Goal: Task Accomplishment & Management: Use online tool/utility

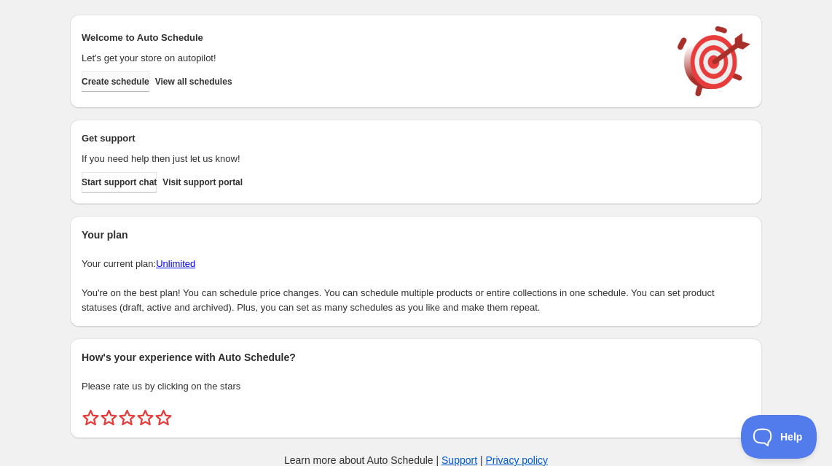
click at [146, 82] on span "Create schedule" at bounding box center [116, 82] width 68 height 12
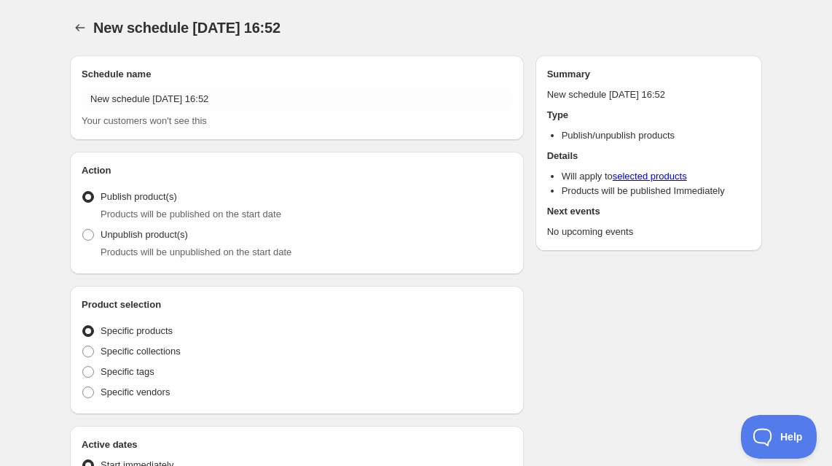
radio input "true"
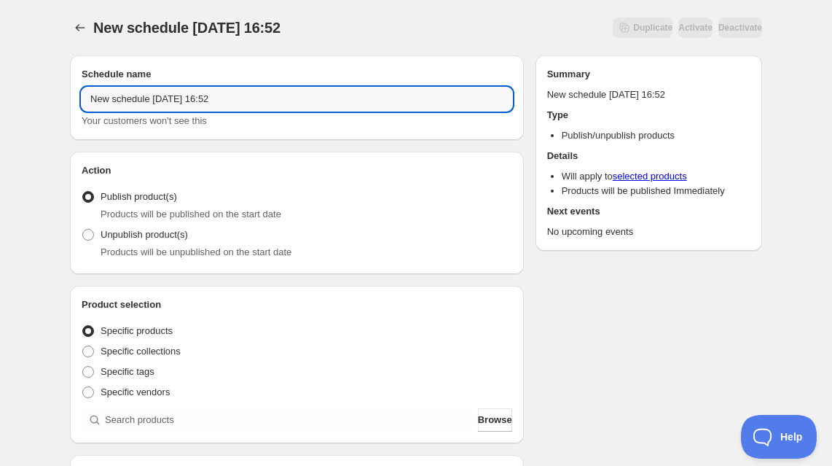
drag, startPoint x: 250, startPoint y: 96, endPoint x: 40, endPoint y: 104, distance: 210.0
click at [182, 101] on input "New husker items 8.23" at bounding box center [297, 98] width 431 height 23
type input "New husker items 8.23"
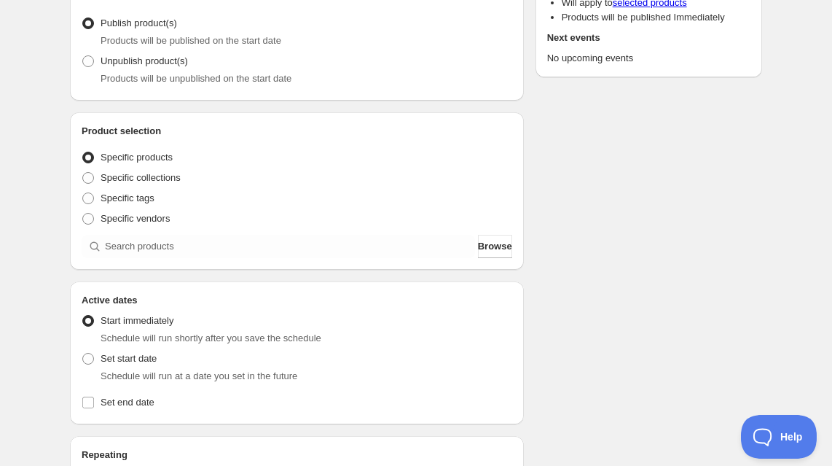
scroll to position [184, 0]
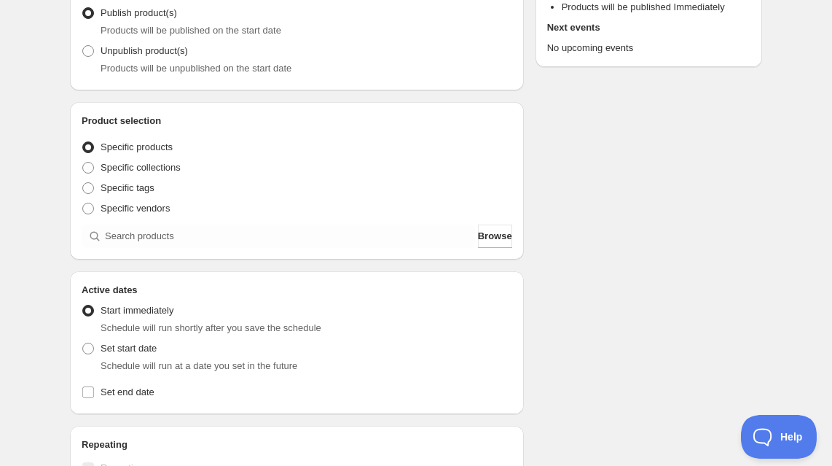
click at [169, 149] on span "Specific products" at bounding box center [137, 146] width 72 height 11
click at [83, 142] on input "Specific products" at bounding box center [82, 141] width 1 height 1
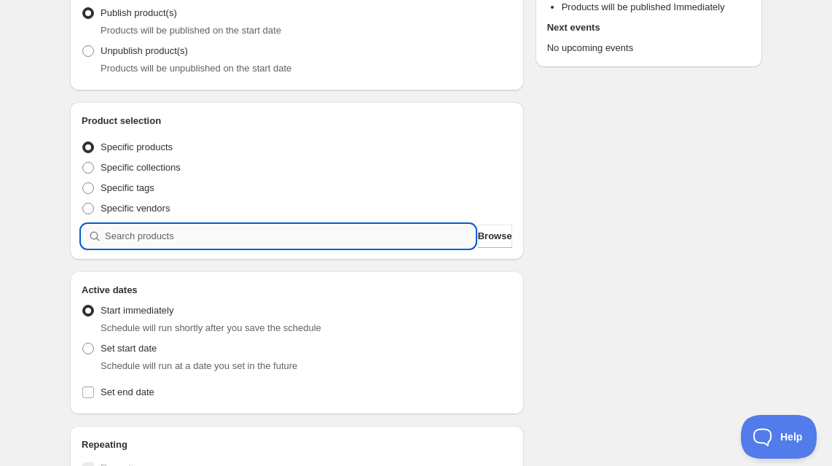
click at [161, 235] on input "search" at bounding box center [290, 235] width 370 height 23
type input "0"
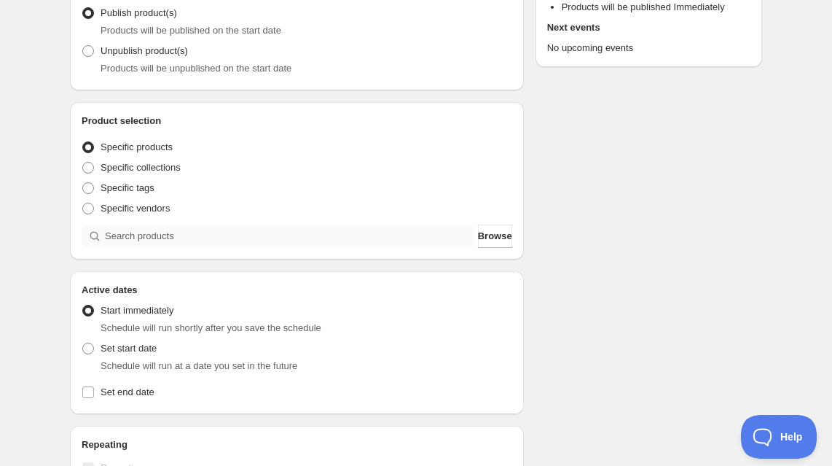
scroll to position [0, 0]
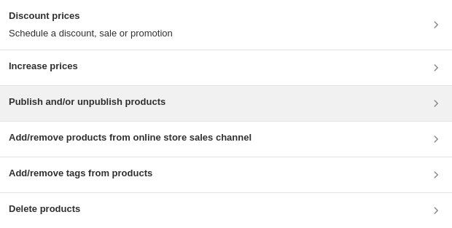
click at [118, 102] on h3 "Publish and/or unpublish products" at bounding box center [87, 102] width 157 height 15
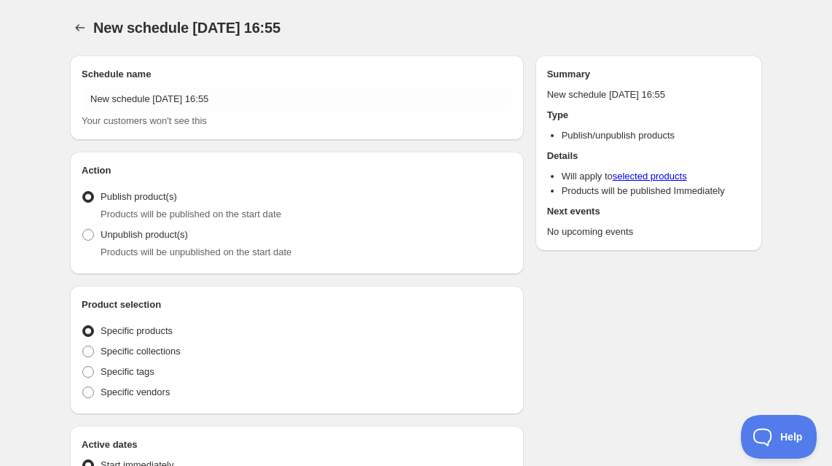
radio input "true"
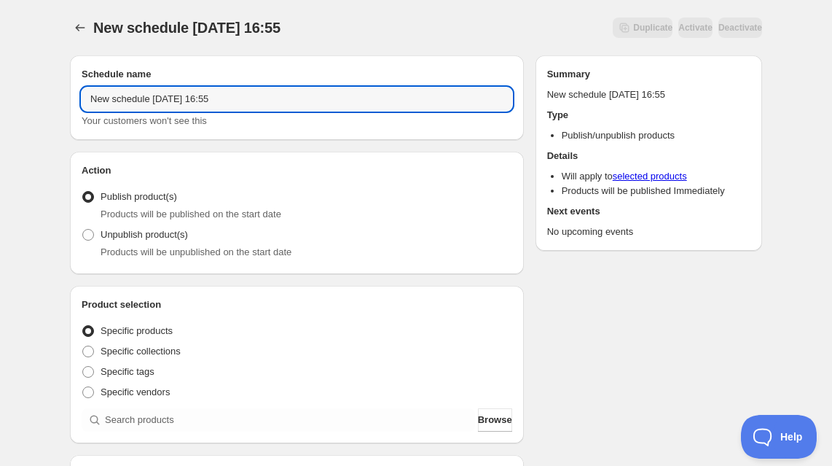
drag, startPoint x: 248, startPoint y: 94, endPoint x: -10, endPoint y: 96, distance: 258.0
click at [0, 96] on html "New schedule [DATE] 16:55. This page is ready New schedule [DATE] 16:55 Duplica…" at bounding box center [416, 233] width 832 height 466
type input "New Husker Items 8.23"
click at [132, 152] on div "Action Action Publish product(s) Products will be published on the start date U…" at bounding box center [297, 213] width 454 height 122
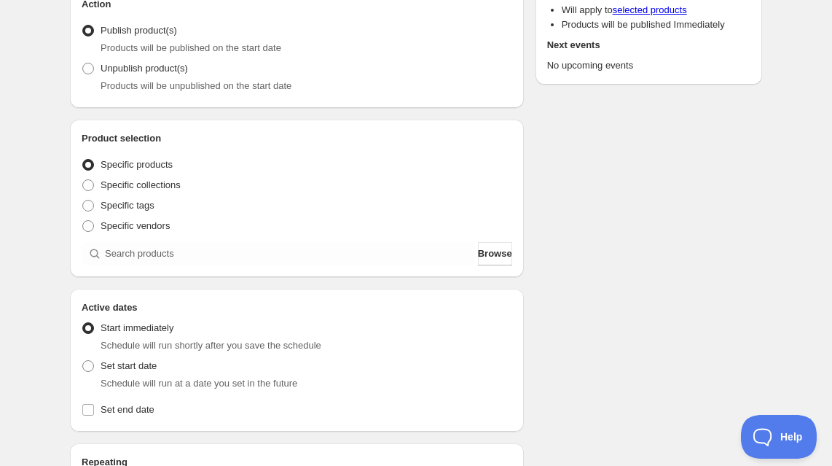
scroll to position [178, 0]
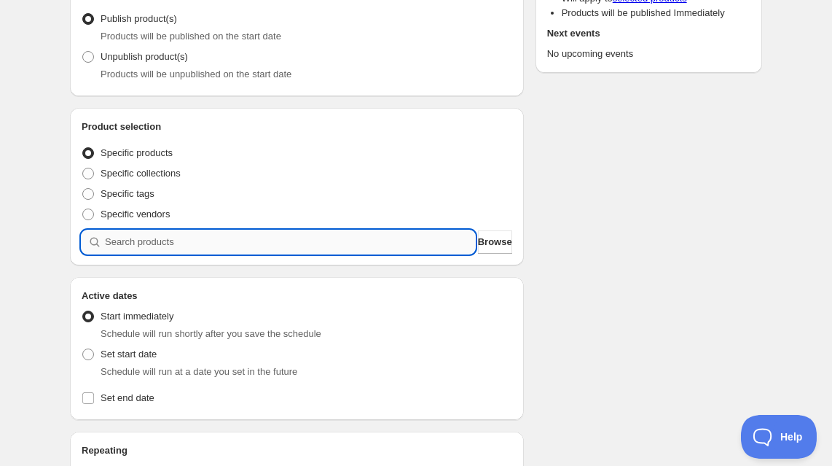
click at [178, 246] on input "search" at bounding box center [290, 241] width 370 height 23
type input "n"
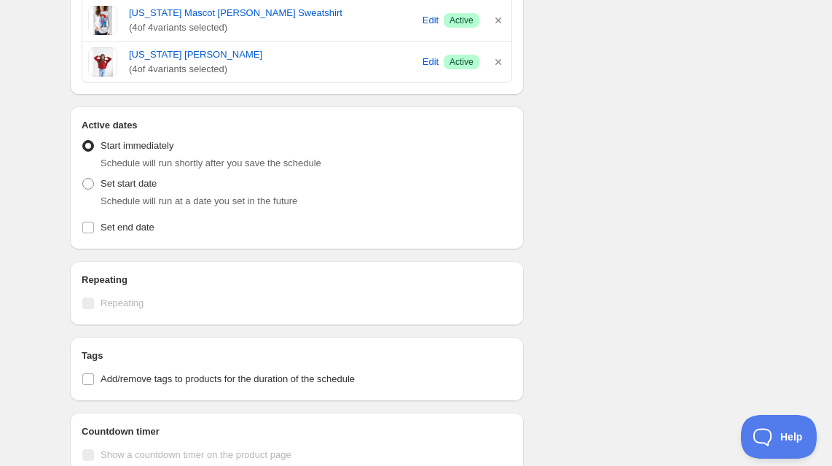
scroll to position [606, 0]
click at [87, 184] on span at bounding box center [88, 182] width 12 height 12
click at [83, 177] on input "Set start date" at bounding box center [82, 176] width 1 height 1
radio input "true"
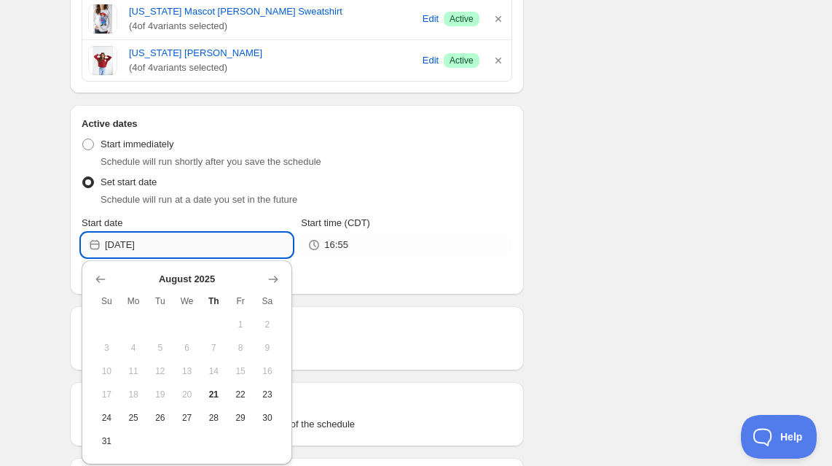
click at [141, 246] on input "[DATE]" at bounding box center [198, 244] width 187 height 23
click at [266, 391] on span "23" at bounding box center [267, 394] width 15 height 12
type input "[DATE]"
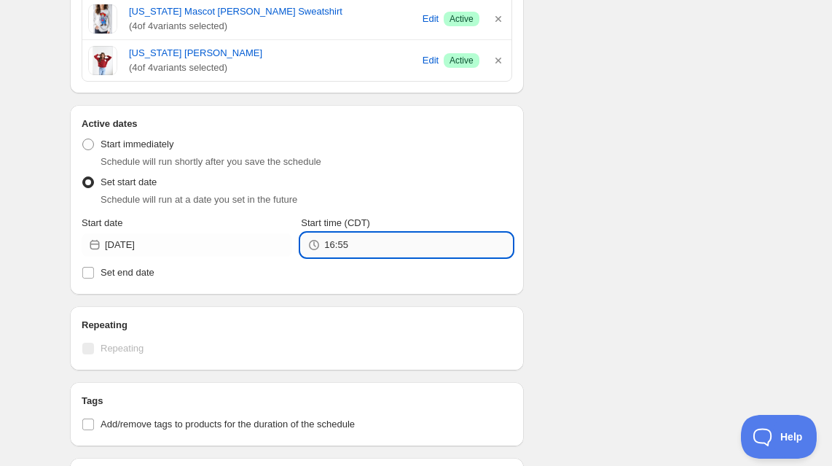
click at [332, 245] on input "16:55" at bounding box center [417, 244] width 187 height 23
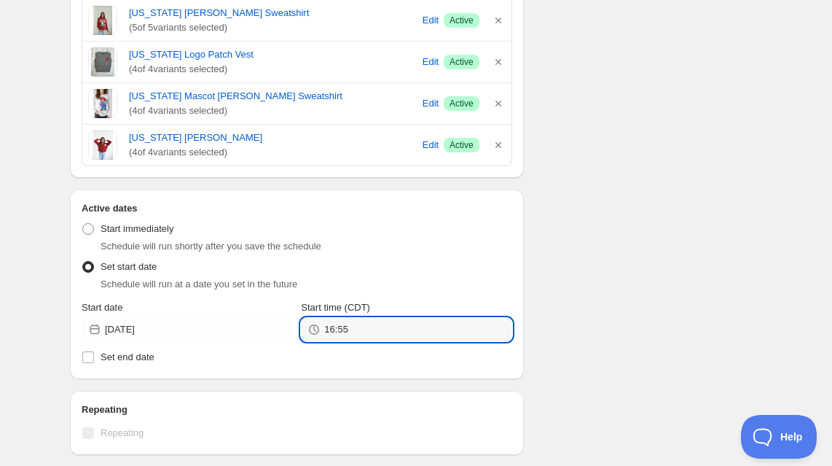
scroll to position [531, 0]
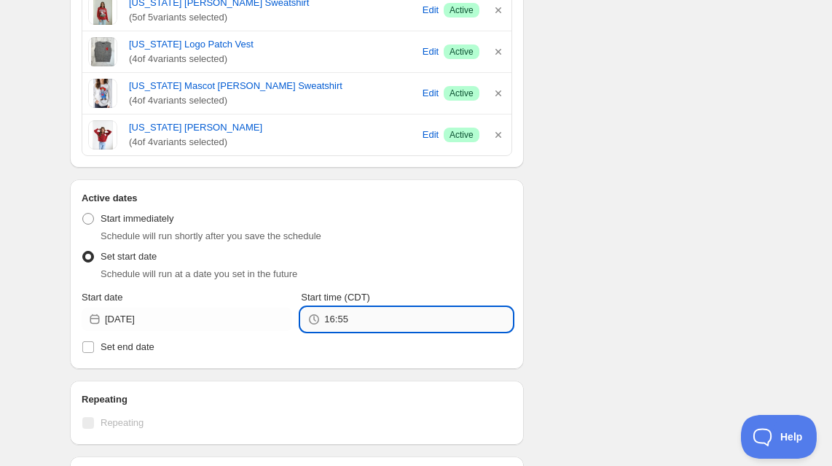
click at [337, 319] on input "16:55" at bounding box center [417, 319] width 187 height 23
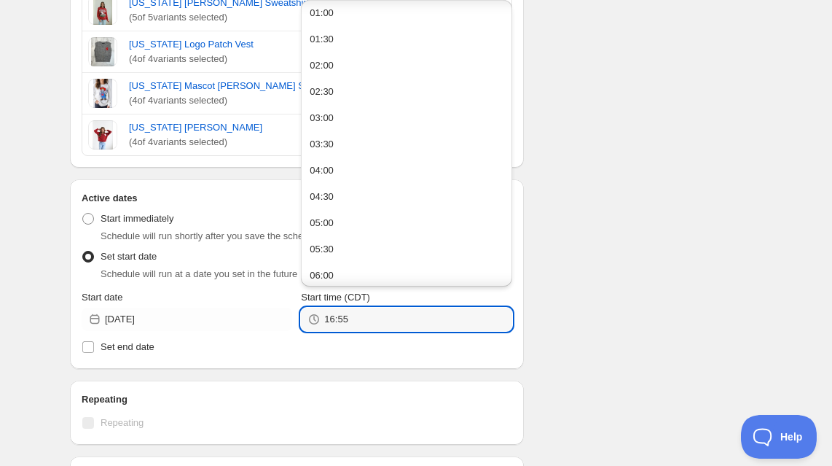
scroll to position [0, 0]
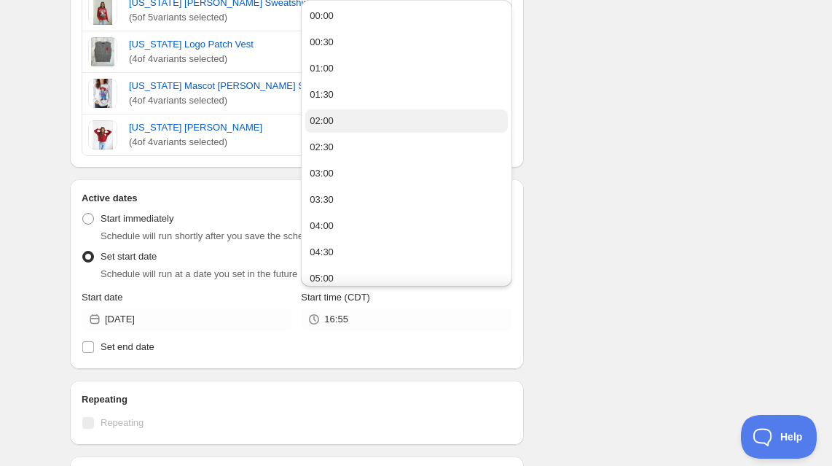
click at [351, 117] on button "02:00" at bounding box center [406, 120] width 202 height 23
type input "02:00"
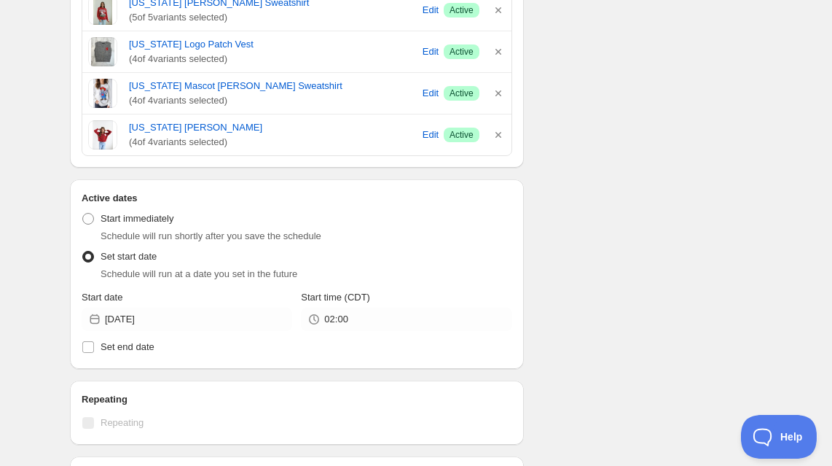
click at [549, 270] on div "Schedule name New Husker Items 8.23 Your customers won't see this Action Action…" at bounding box center [410, 182] width 704 height 1340
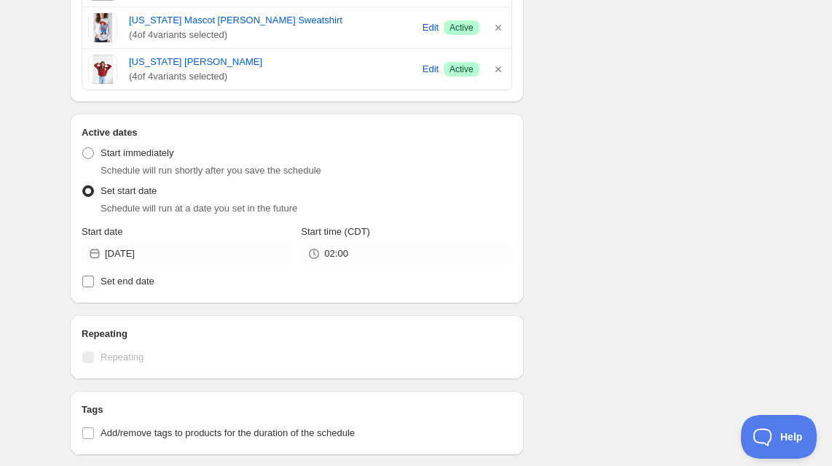
scroll to position [602, 0]
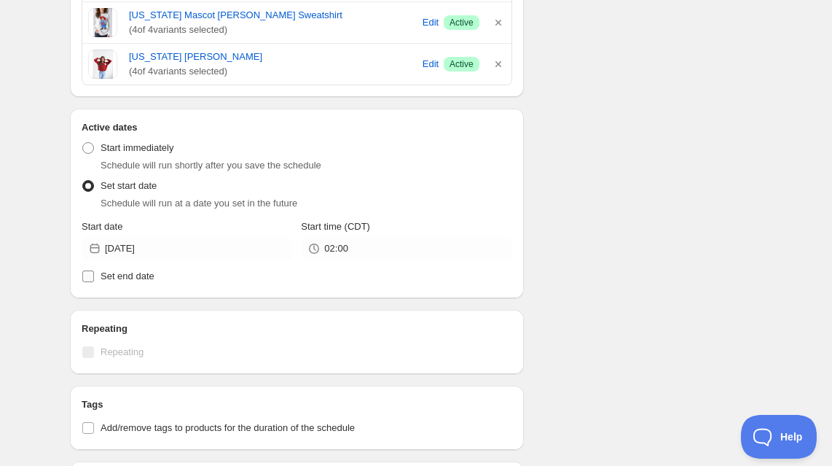
click at [90, 275] on input "Set end date" at bounding box center [88, 276] width 12 height 12
checkbox input "true"
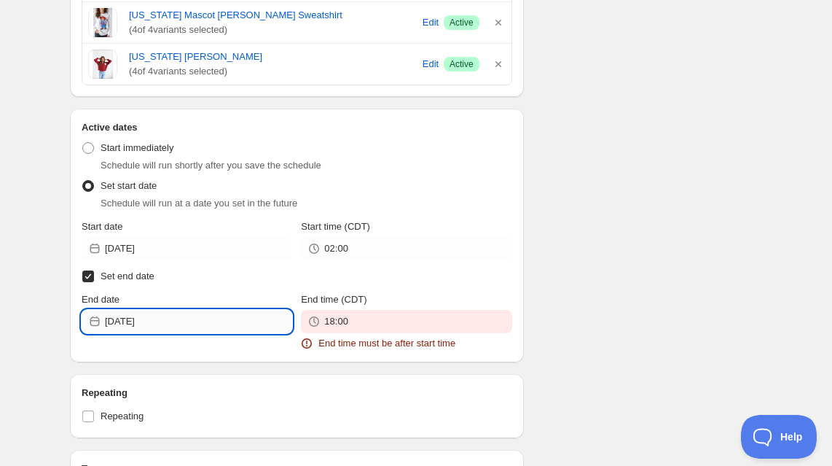
click at [125, 320] on input "[DATE]" at bounding box center [198, 321] width 187 height 23
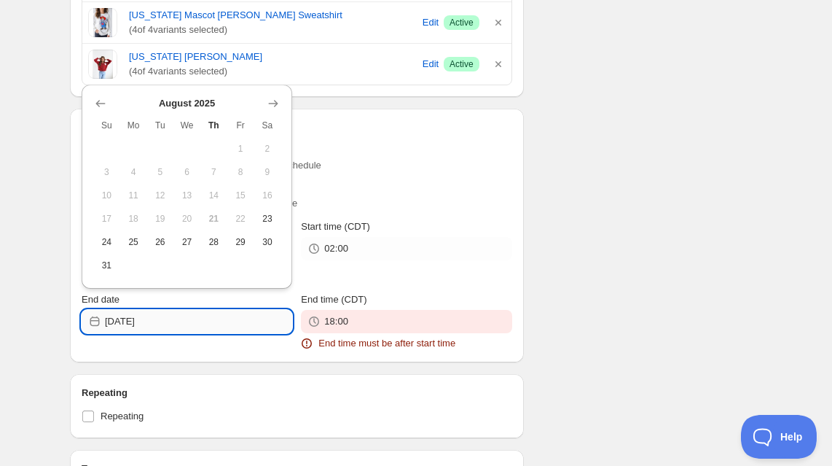
click at [128, 320] on input "[DATE]" at bounding box center [198, 321] width 187 height 23
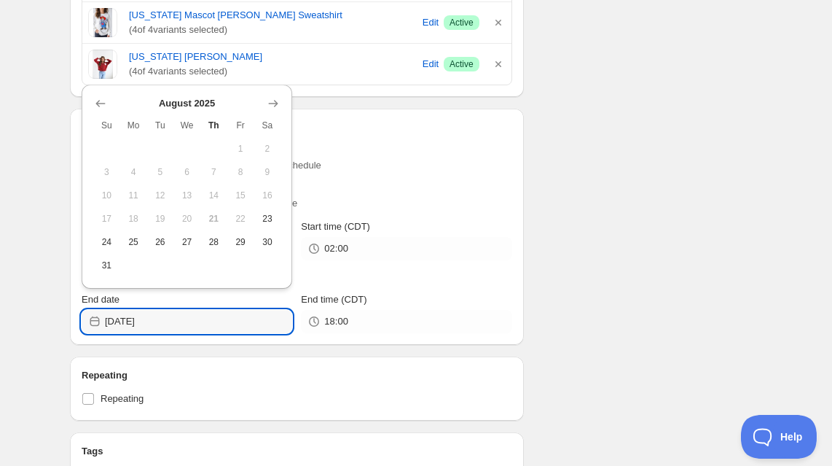
type input "[DATE]"
click at [437, 289] on div "Active Date Type Start immediately Schedule will run shortly after you save the…" at bounding box center [297, 234] width 431 height 198
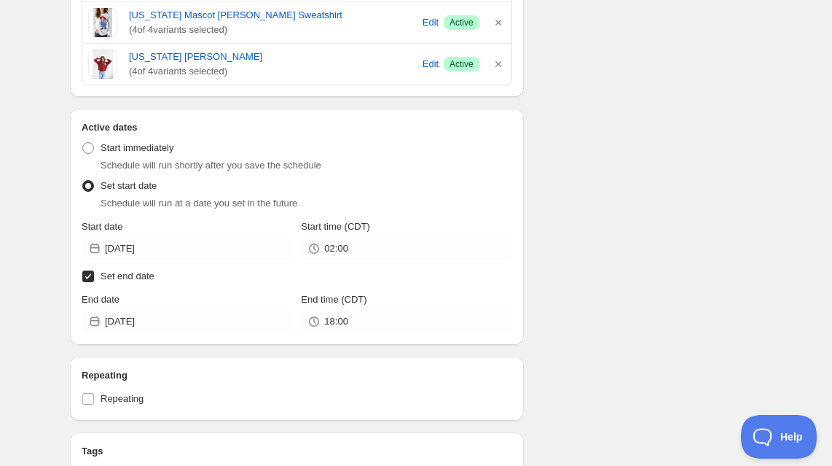
click at [89, 278] on input "Set end date" at bounding box center [88, 276] width 12 height 12
checkbox input "false"
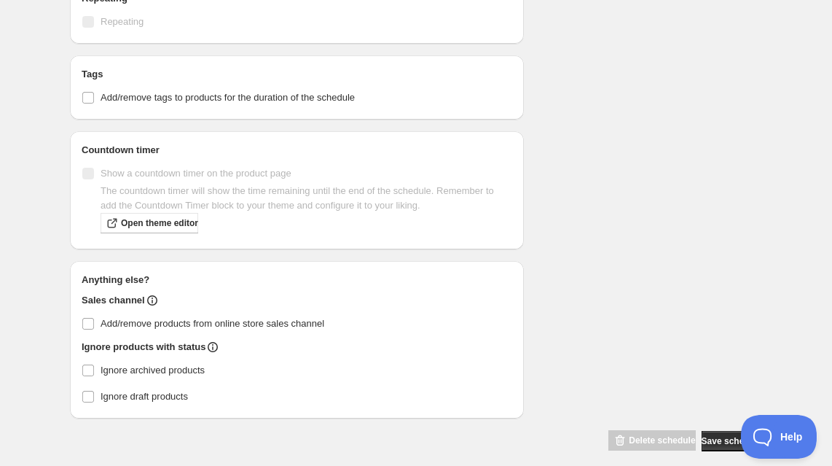
scroll to position [947, 0]
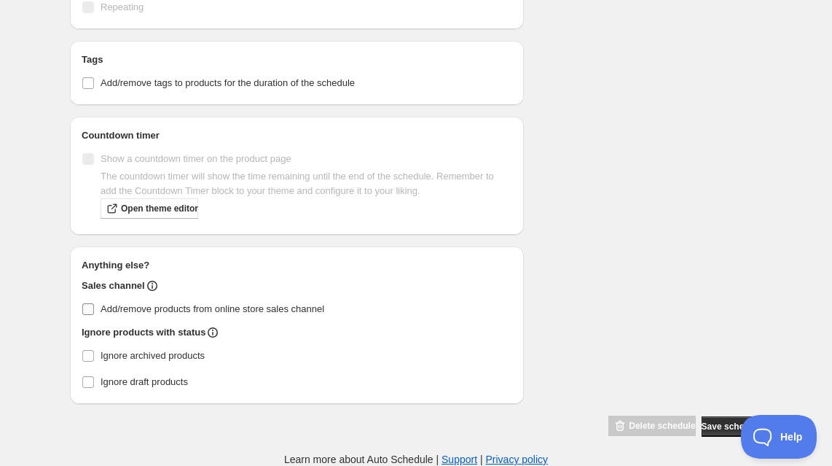
click at [88, 304] on input "Add/remove products from online store sales channel" at bounding box center [88, 309] width 12 height 12
checkbox input "true"
click at [708, 431] on span "Save schedule" at bounding box center [732, 426] width 60 height 12
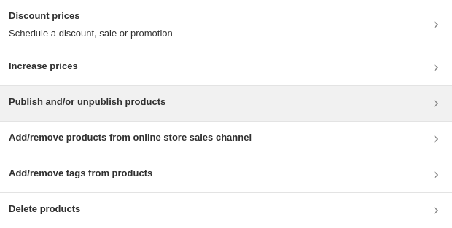
click at [94, 98] on h3 "Publish and/or unpublish products" at bounding box center [87, 102] width 157 height 15
